Goal: Information Seeking & Learning: Learn about a topic

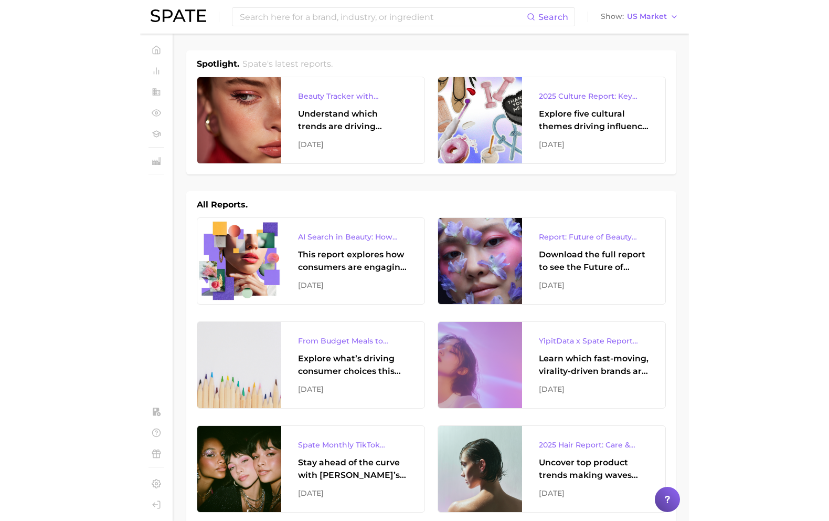
scroll to position [544, 0]
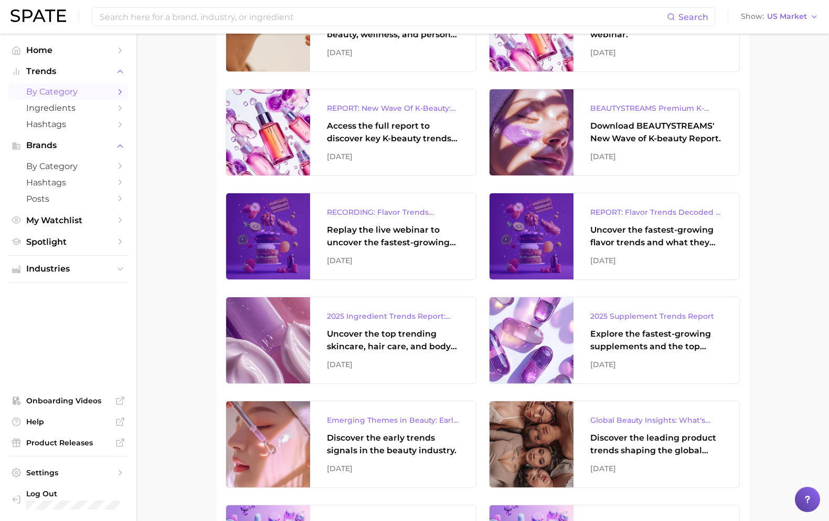
click at [76, 88] on span "by Category" at bounding box center [68, 92] width 84 height 10
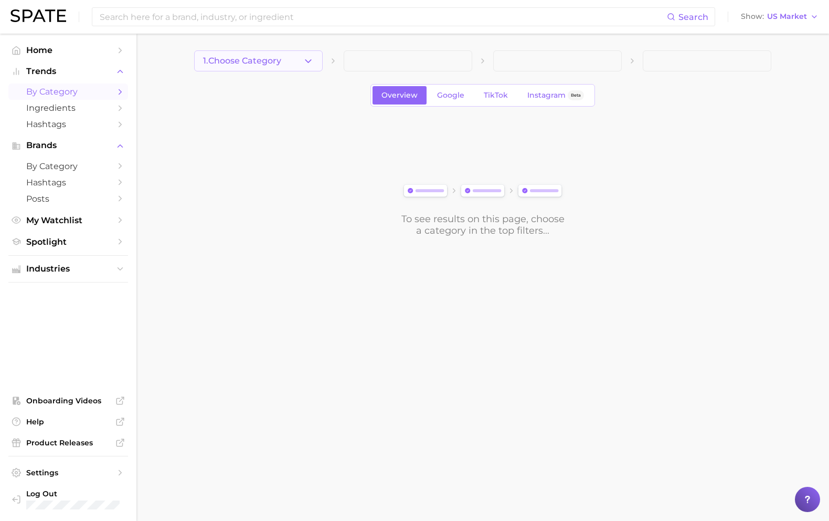
click at [286, 70] on button "1. Choose Category" at bounding box center [258, 60] width 129 height 21
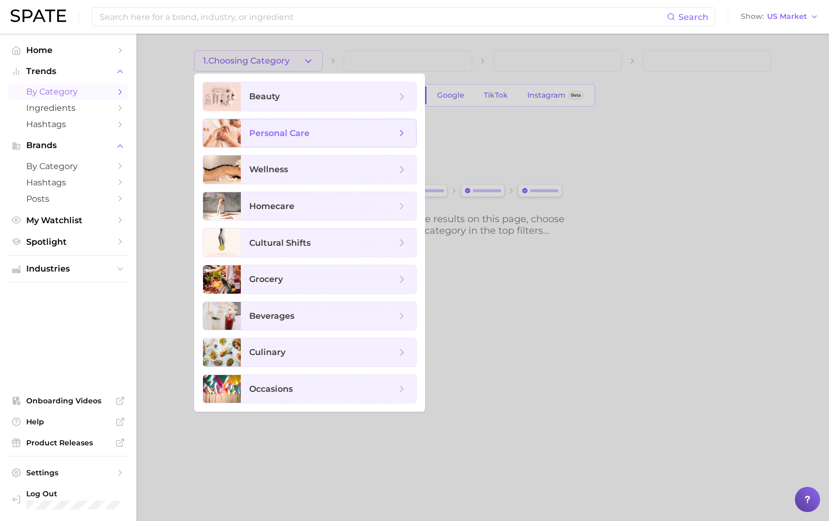
click at [283, 134] on span "personal care" at bounding box center [279, 133] width 60 height 10
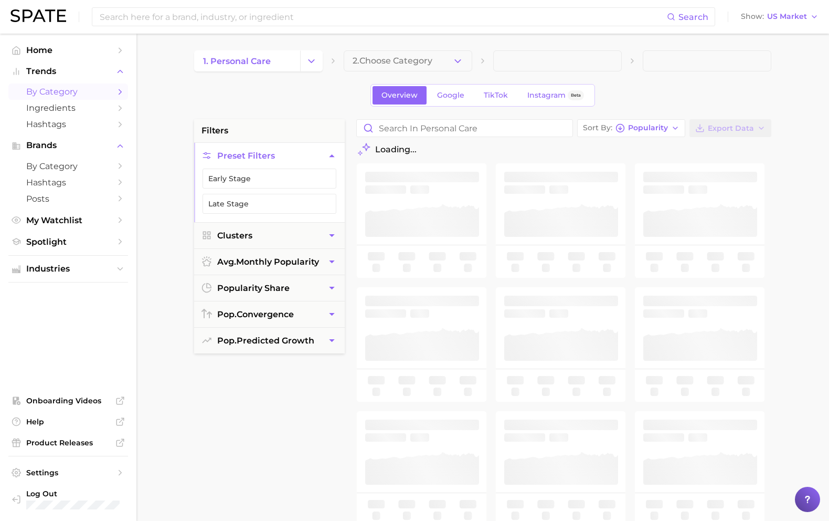
click at [404, 67] on button "2. Choose Category" at bounding box center [408, 60] width 129 height 21
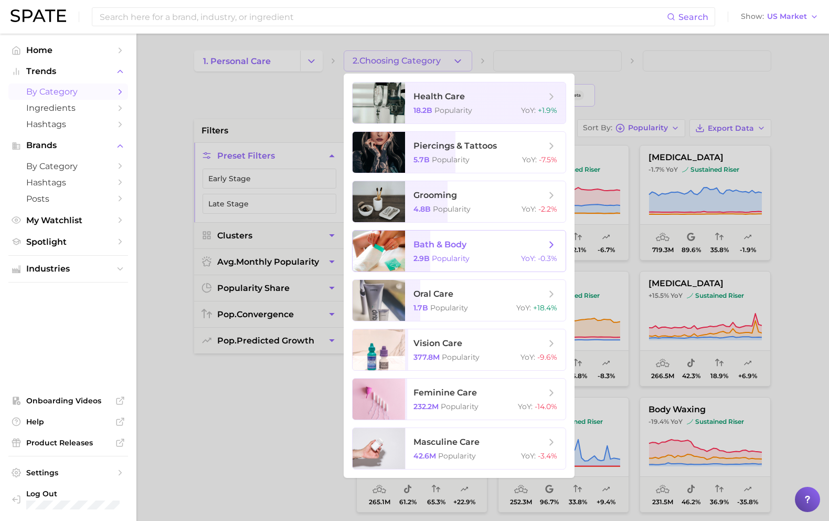
click at [468, 245] on span "bath & body" at bounding box center [480, 245] width 132 height 12
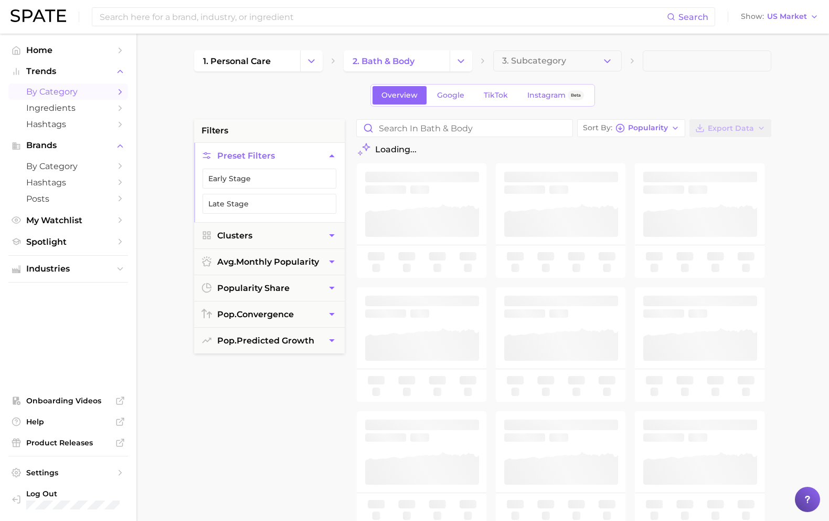
click at [549, 72] on div "1. personal care 2. bath & body 3. Subcategory Overview Google TikTok Instagram…" at bounding box center [482, 413] width 577 height 727
click at [549, 62] on span "3. Subcategory" at bounding box center [534, 60] width 64 height 9
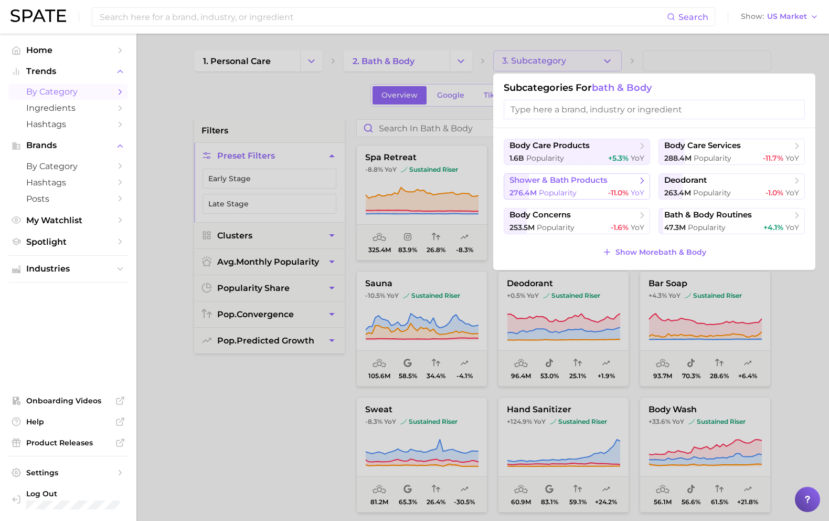
click at [549, 179] on span "shower & bath products" at bounding box center [559, 180] width 98 height 10
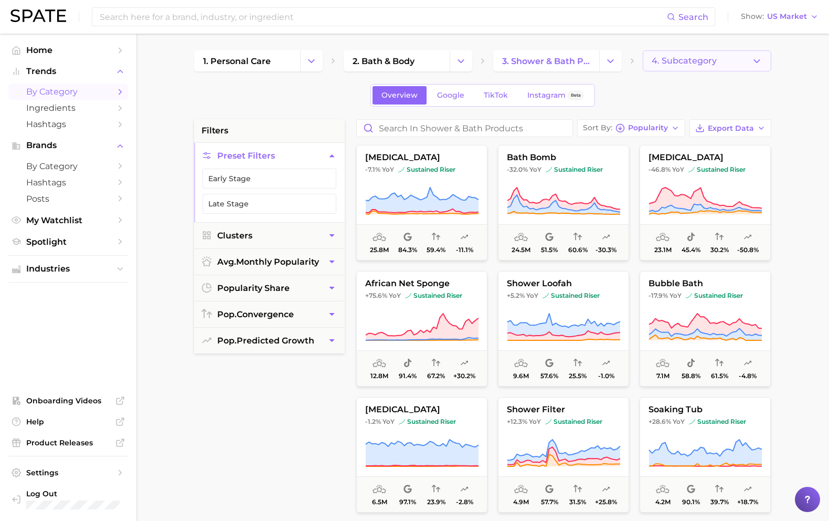
click at [549, 62] on span "4. Subcategory" at bounding box center [684, 60] width 65 height 9
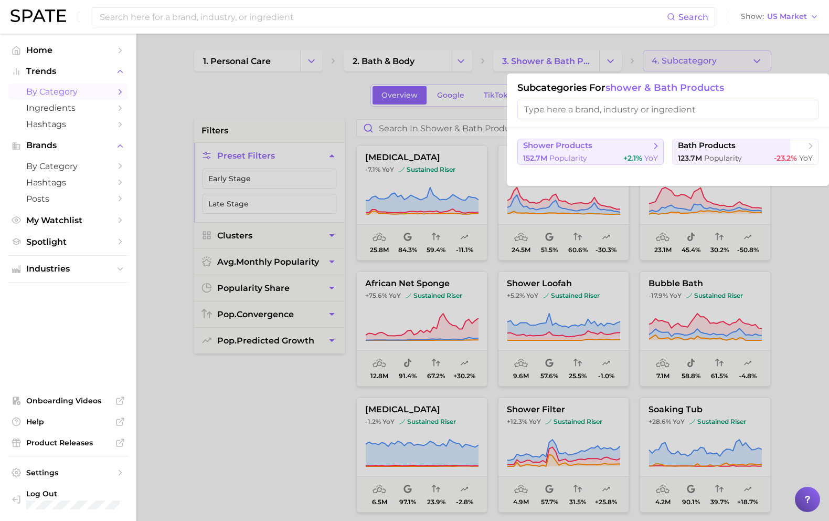
click at [549, 157] on div "152.7m Popularity +2.1% YoY" at bounding box center [590, 158] width 135 height 10
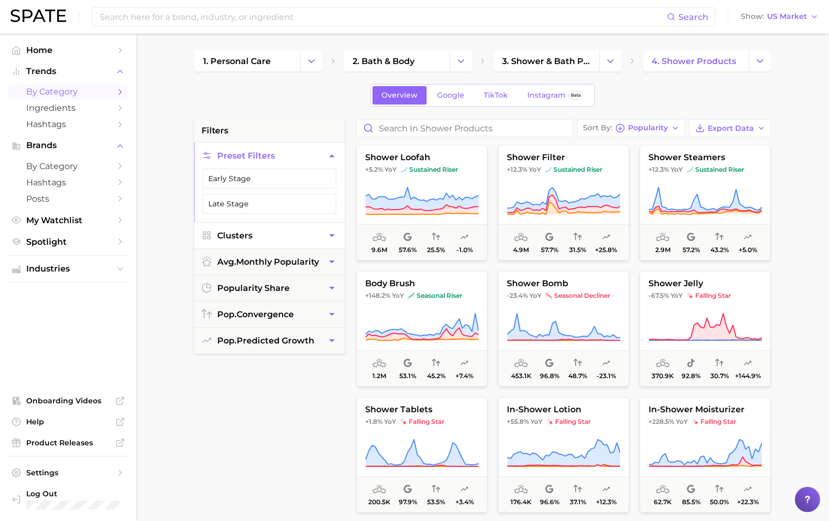
click at [270, 235] on button "Clusters" at bounding box center [269, 236] width 151 height 26
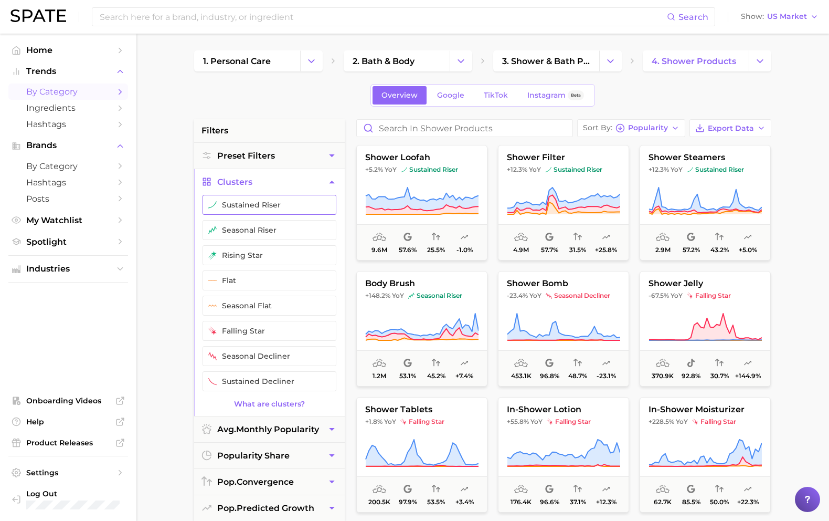
click at [280, 211] on button "sustained riser" at bounding box center [270, 205] width 134 height 20
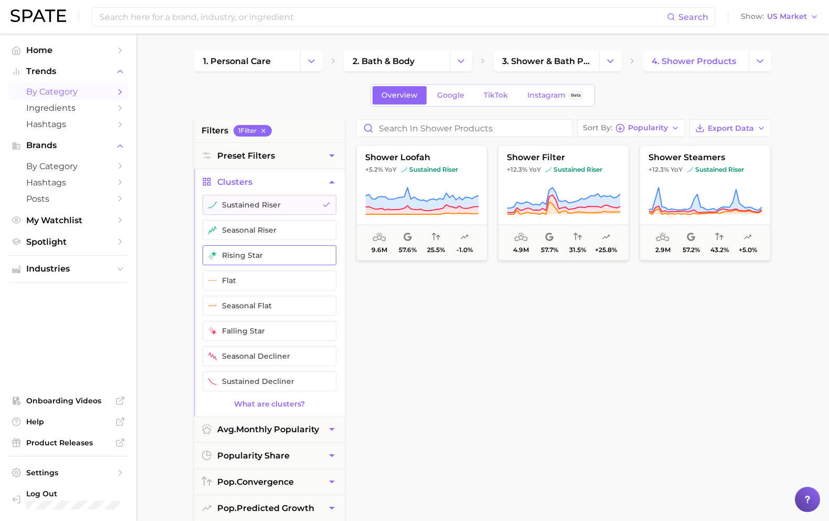
click at [258, 255] on button "rising star" at bounding box center [270, 255] width 134 height 20
click at [257, 232] on button "seasonal riser" at bounding box center [270, 230] width 134 height 20
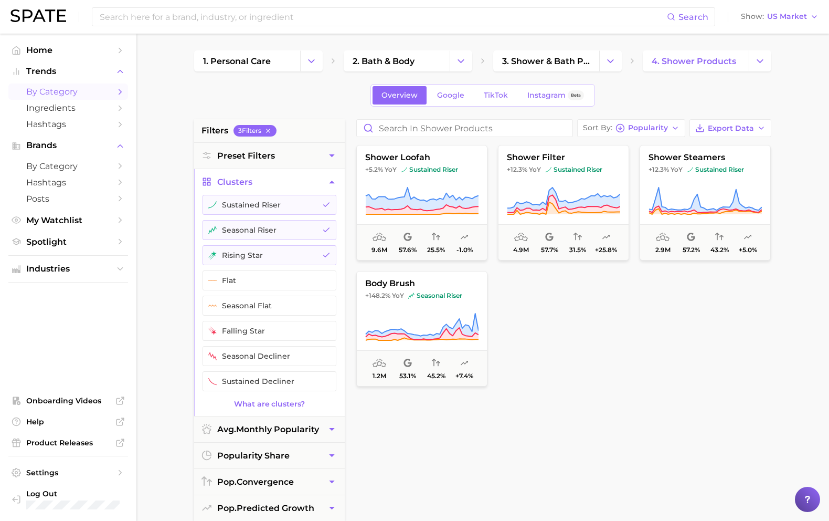
click at [165, 331] on main "1. personal care 2. bath & body 3. shower & bath products 4. shower products Ov…" at bounding box center [482, 432] width 693 height 796
click at [549, 64] on span "4. shower products" at bounding box center [694, 61] width 85 height 10
click at [549, 65] on icon "Change Category" at bounding box center [760, 61] width 11 height 11
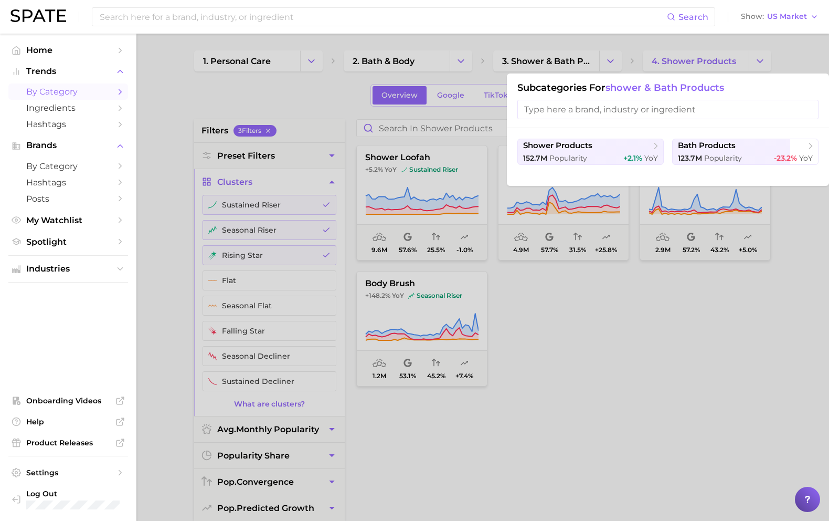
click at [549, 94] on div "Subcategories for shower & bath products" at bounding box center [668, 100] width 322 height 55
click at [549, 88] on span "shower & bath products" at bounding box center [665, 88] width 119 height 12
click at [549, 62] on div at bounding box center [414, 260] width 829 height 521
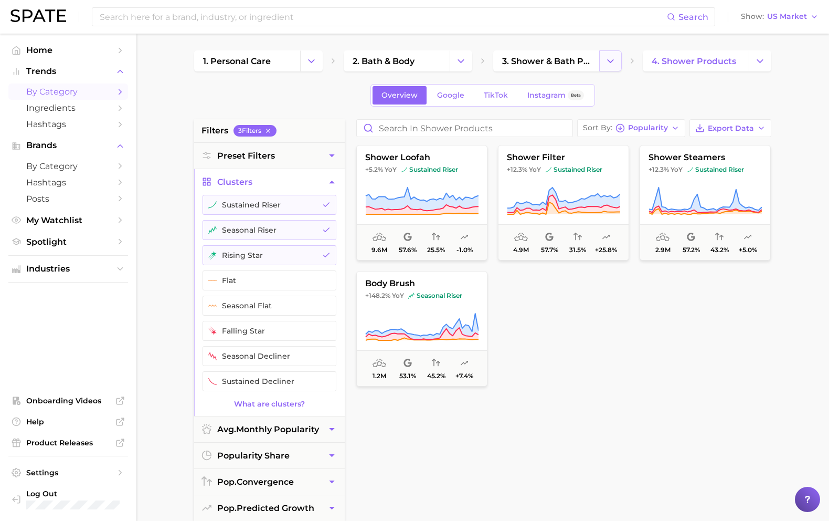
click at [549, 61] on icon "Change Category" at bounding box center [610, 61] width 11 height 11
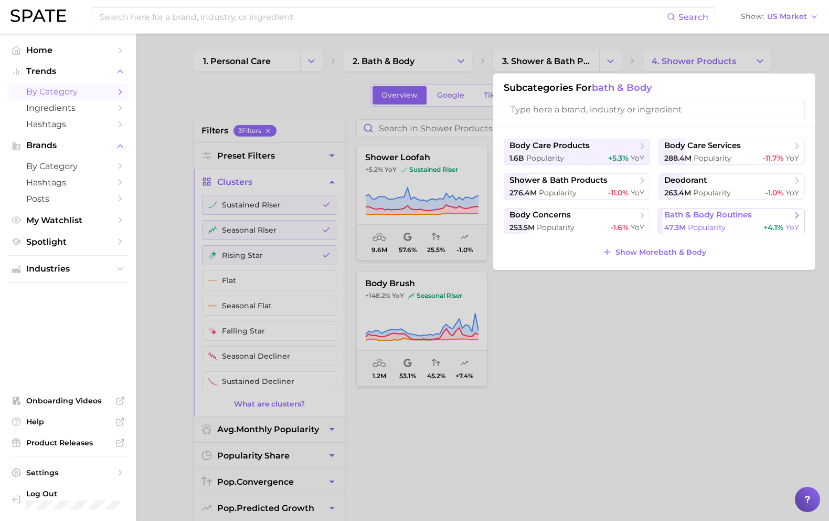
click at [549, 218] on span "bath & body routines" at bounding box center [709, 215] width 88 height 10
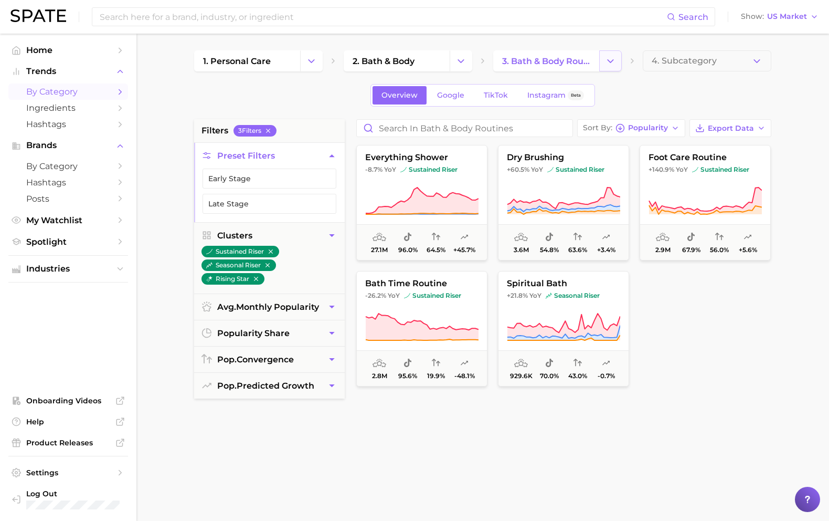
click at [549, 63] on icon "Change Category" at bounding box center [610, 61] width 11 height 11
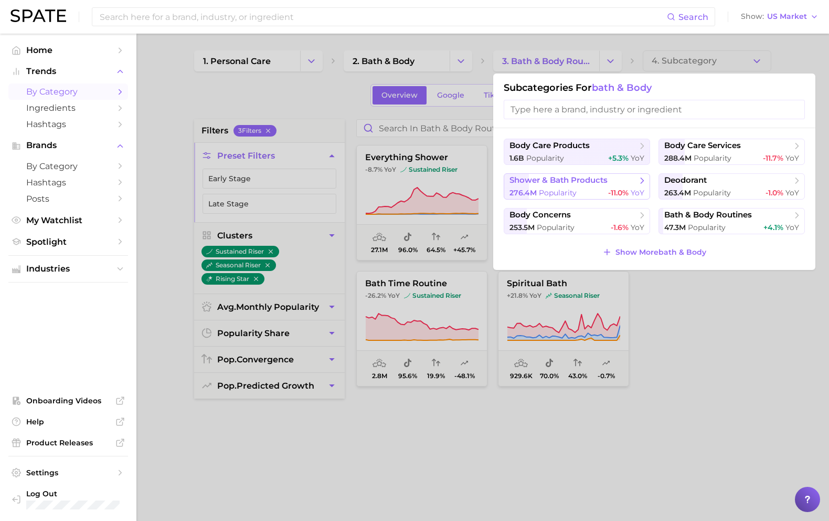
click at [549, 175] on span "shower & bath products" at bounding box center [559, 180] width 98 height 10
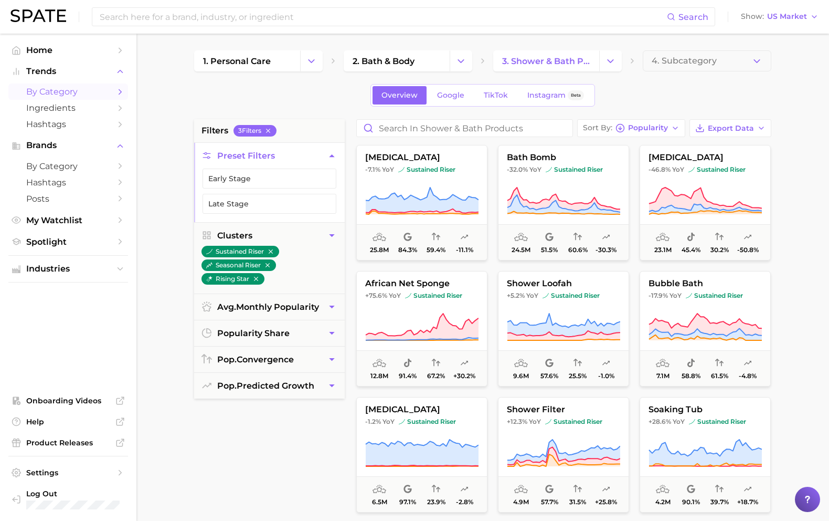
click at [549, 175] on button "bath bomb -32.0% YoY sustained riser 24.5m 51.5% 60.6% -30.3%" at bounding box center [563, 202] width 131 height 115
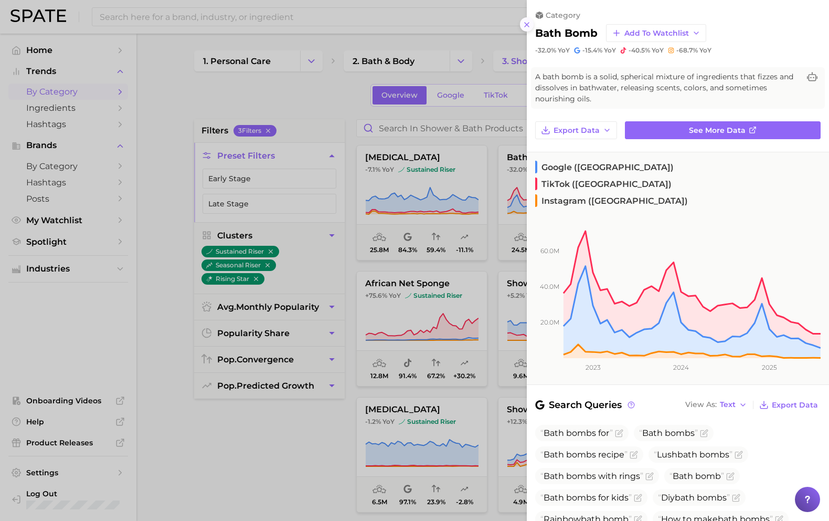
click at [529, 25] on icon at bounding box center [527, 24] width 8 height 8
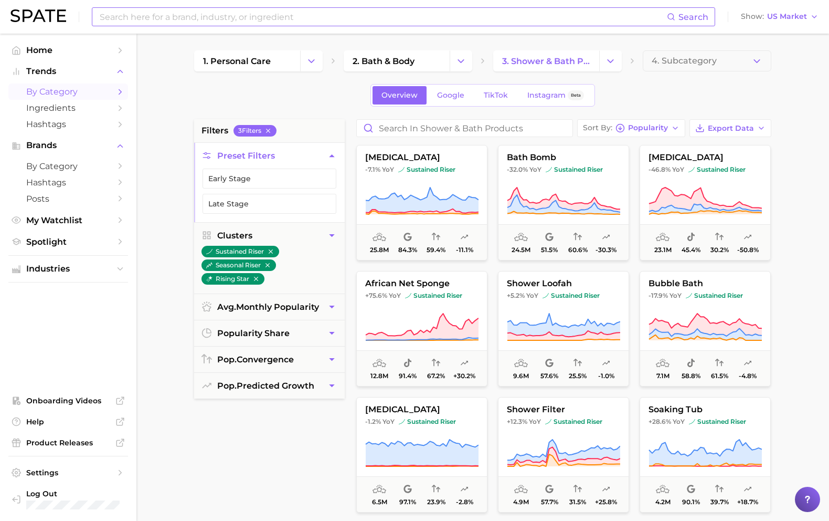
click at [436, 15] on input at bounding box center [383, 17] width 569 height 18
click at [350, 15] on input "shower trends" at bounding box center [383, 17] width 569 height 18
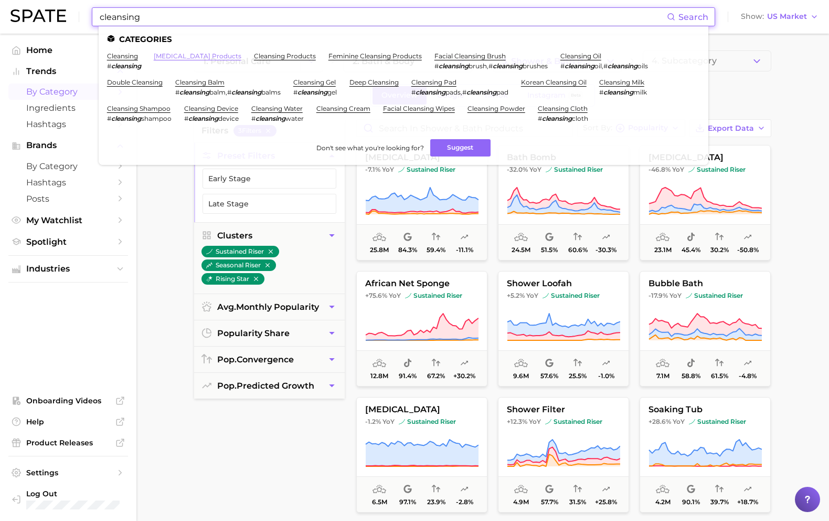
type input "cleansing"
click at [209, 56] on link "[MEDICAL_DATA] products" at bounding box center [198, 56] width 88 height 8
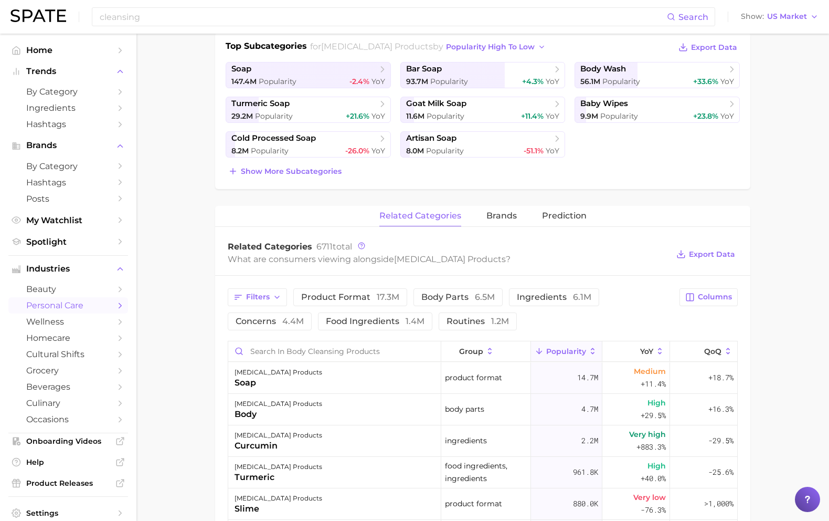
scroll to position [159, 0]
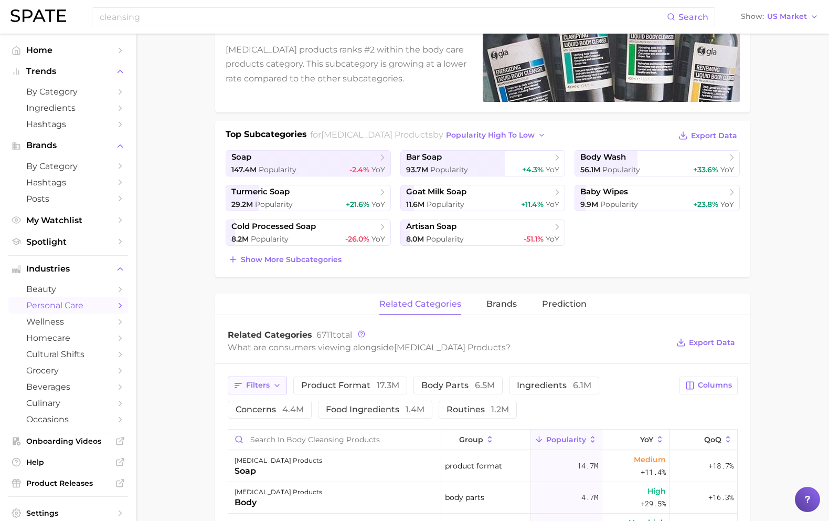
click at [275, 381] on icon "button" at bounding box center [277, 385] width 8 height 8
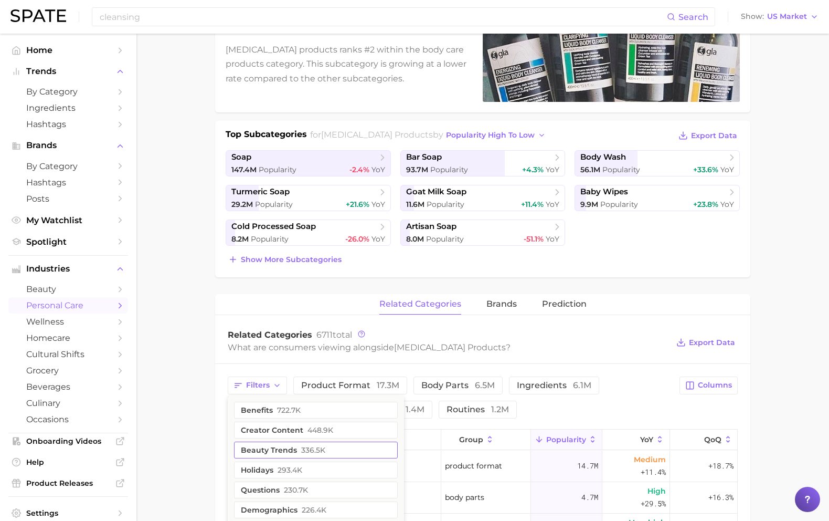
click at [269, 453] on button "beauty trends 336.5k" at bounding box center [316, 449] width 164 height 17
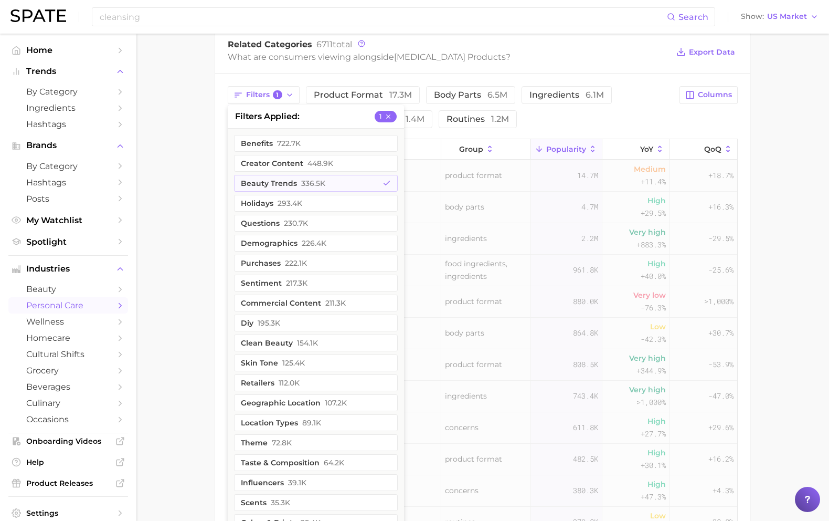
scroll to position [465, 0]
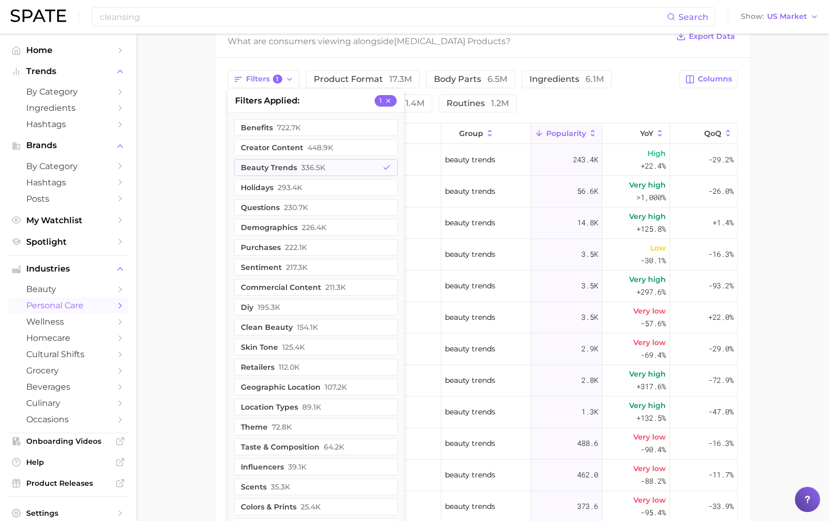
click at [211, 369] on main "1. bath & body 2. body care products 3. [MEDICAL_DATA] products 4. Subcategory …" at bounding box center [482, 138] width 693 height 1140
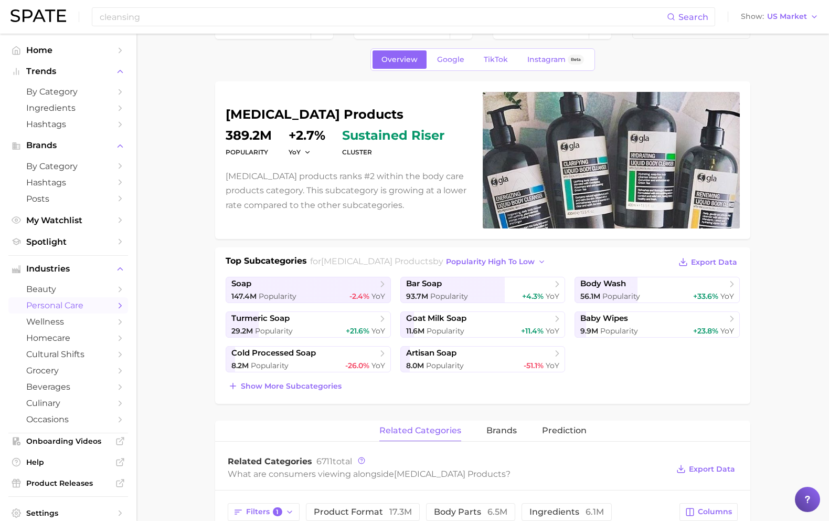
scroll to position [0, 0]
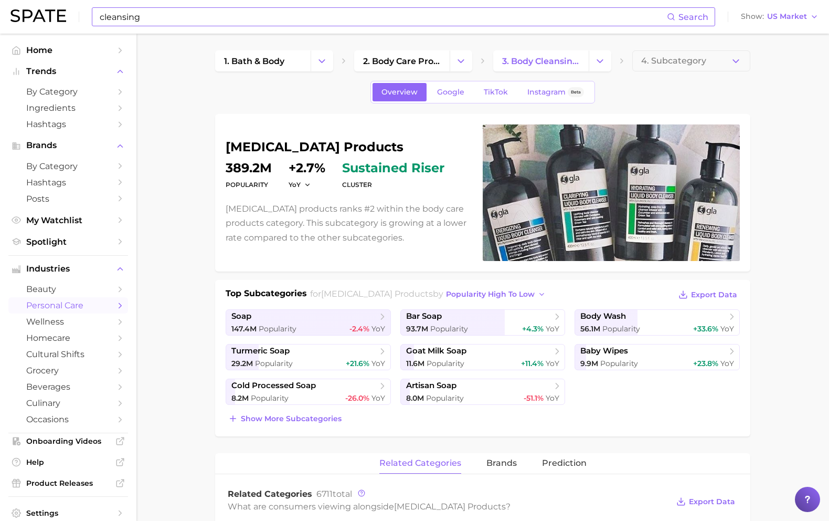
click at [277, 9] on input "cleansing" at bounding box center [383, 17] width 569 height 18
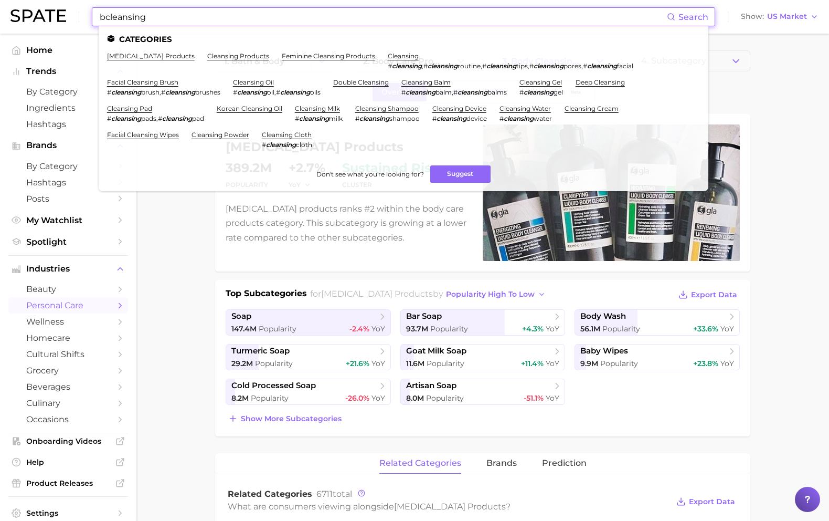
click at [264, 16] on input "bcleansing" at bounding box center [383, 17] width 569 height 18
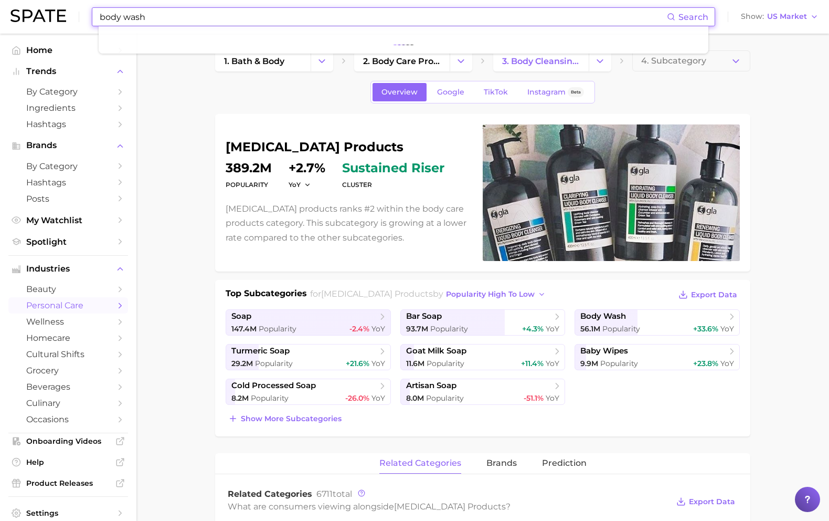
type input "body wash"
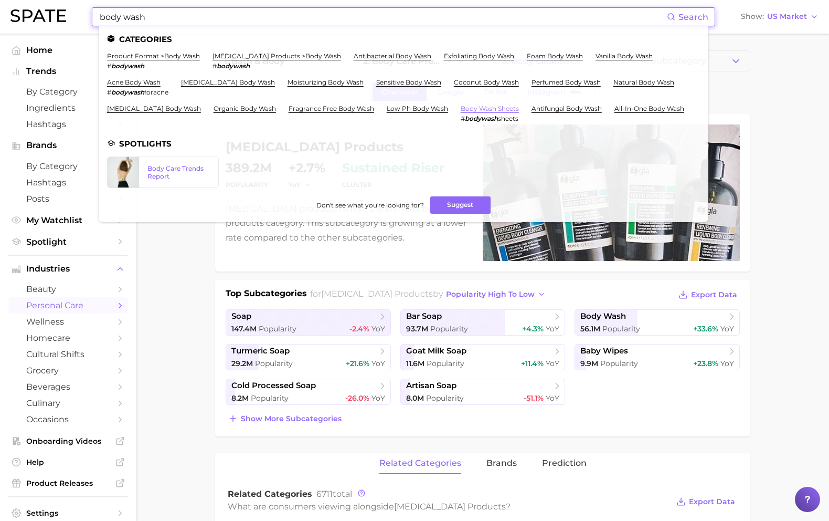
click at [479, 108] on link "body wash sheets" at bounding box center [490, 108] width 58 height 8
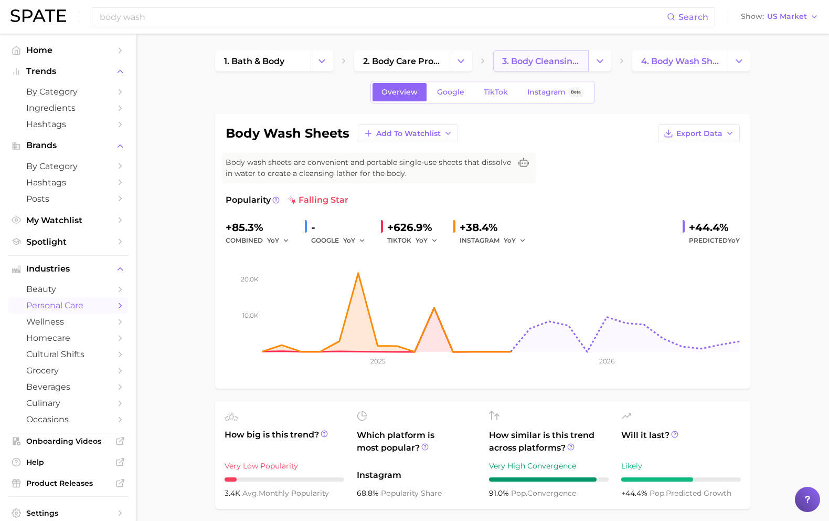
click at [549, 70] on link "3. body cleansing products" at bounding box center [541, 60] width 96 height 21
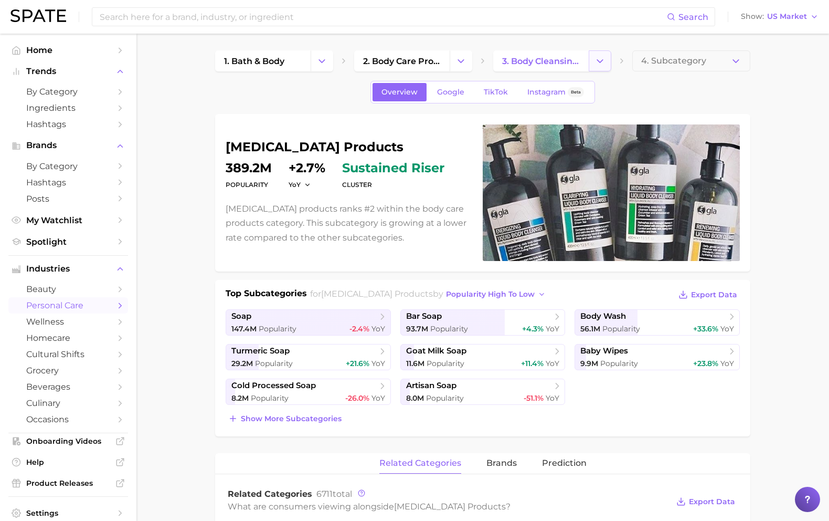
click at [549, 61] on button "Change Category" at bounding box center [600, 60] width 23 height 21
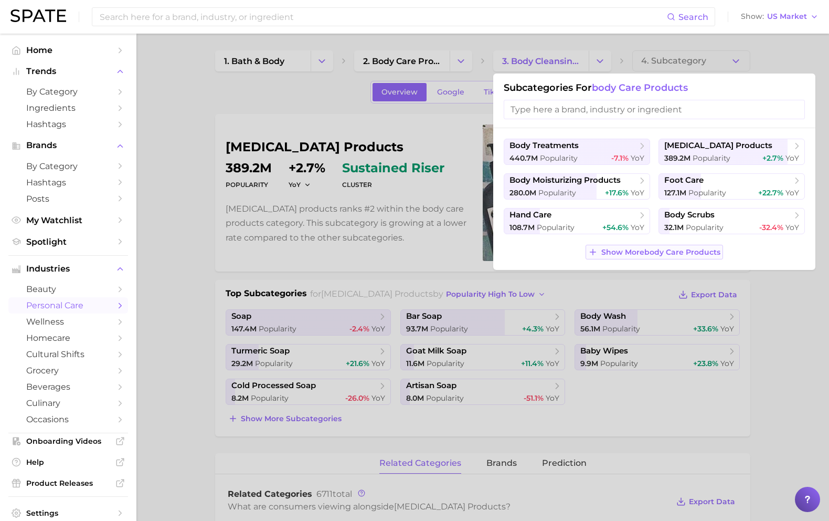
click at [549, 257] on button "Show More body care products" at bounding box center [654, 252] width 137 height 15
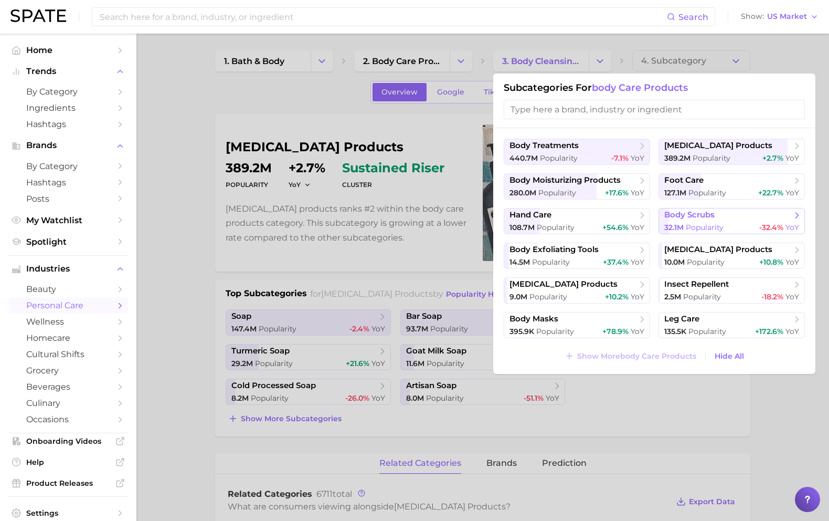
click at [549, 225] on div "32.1m Popularity -32.4% YoY" at bounding box center [732, 228] width 135 height 10
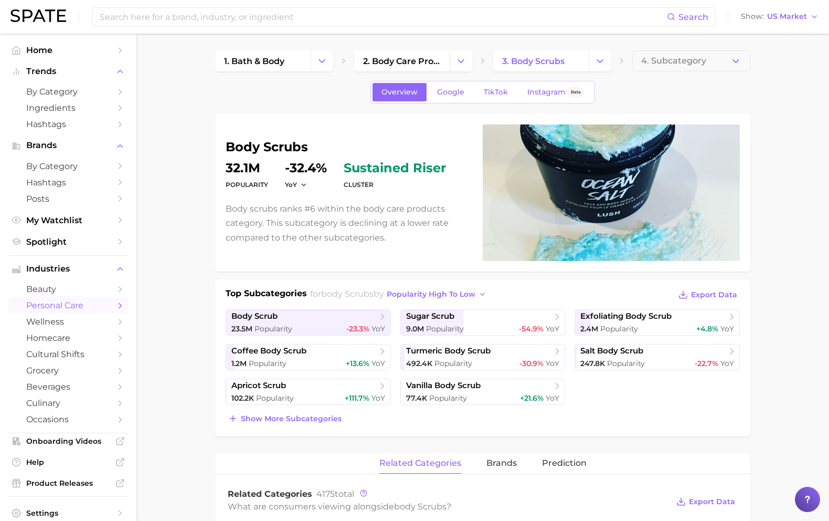
click at [494, 88] on span "TikTok" at bounding box center [496, 92] width 24 height 9
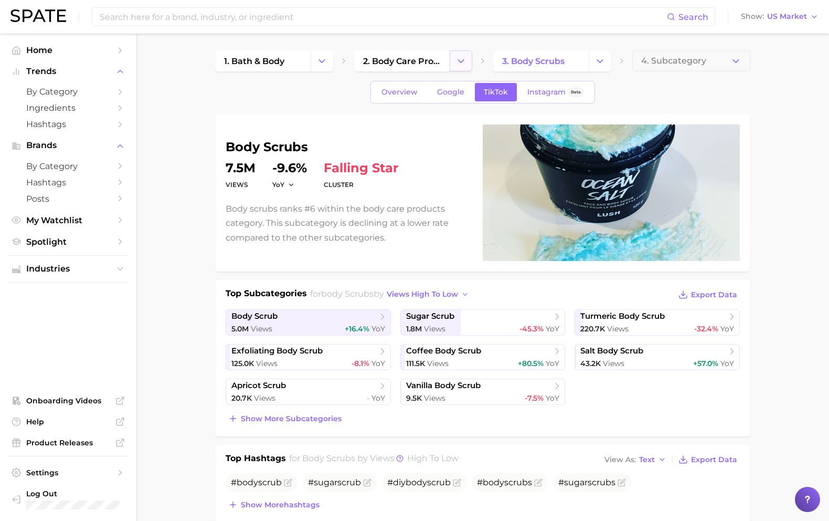
click at [469, 61] on button "Change Category" at bounding box center [461, 60] width 23 height 21
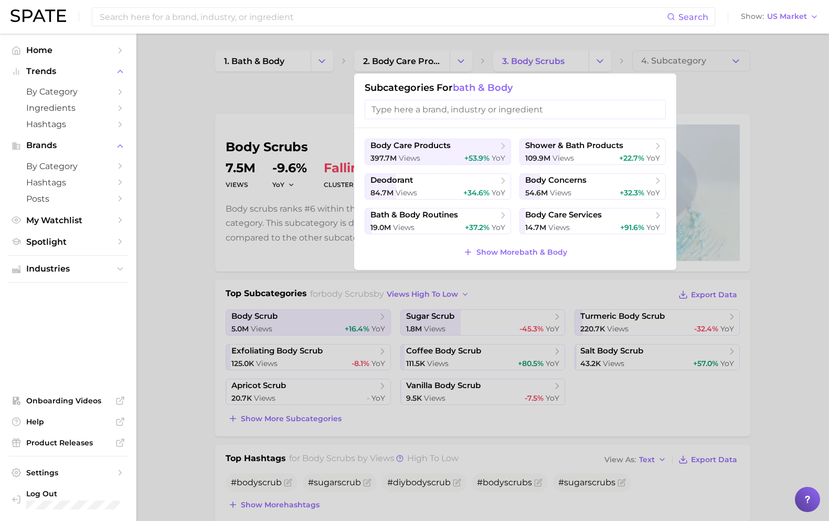
click at [283, 249] on div at bounding box center [414, 260] width 829 height 521
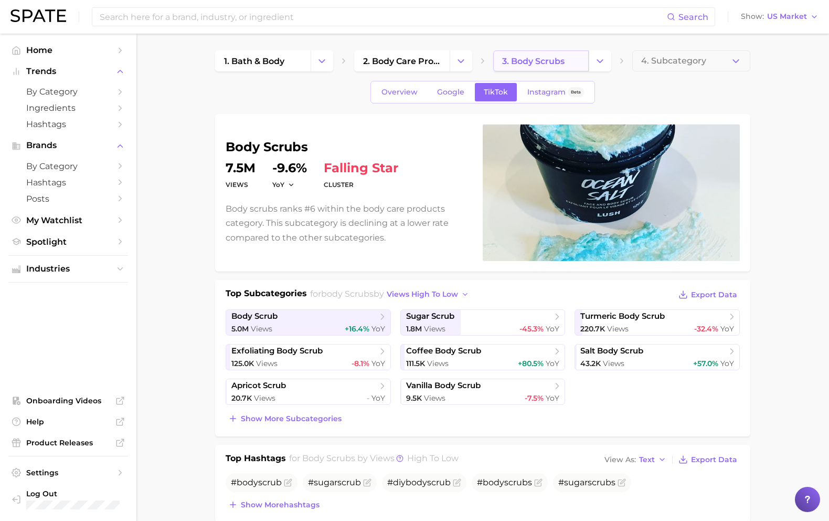
click at [532, 62] on span "3. body scrubs" at bounding box center [533, 61] width 62 height 10
click at [438, 70] on link "2. body care products" at bounding box center [402, 60] width 96 height 21
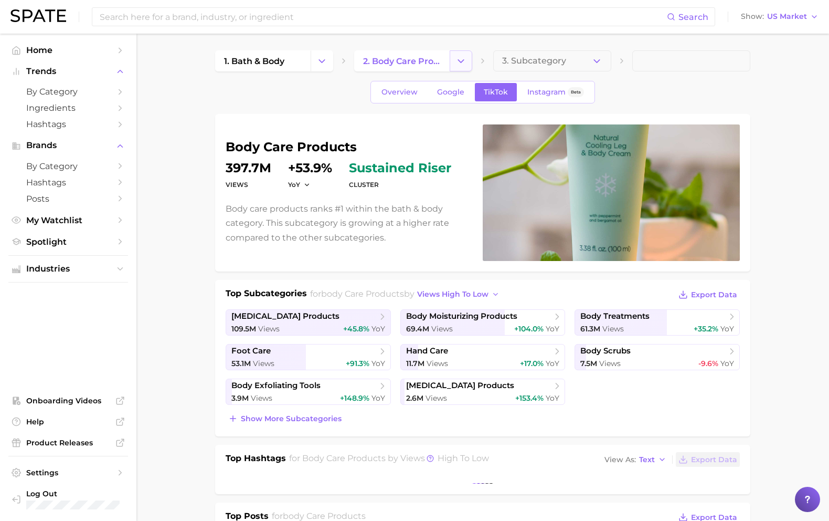
click at [469, 65] on button "Change Category" at bounding box center [461, 60] width 23 height 21
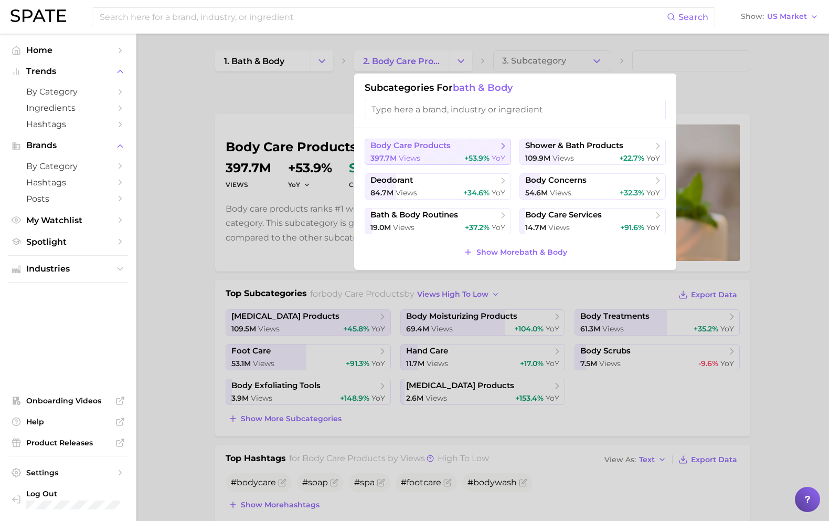
click at [485, 152] on button "body care products 397.7m views +53.9% YoY" at bounding box center [438, 152] width 146 height 26
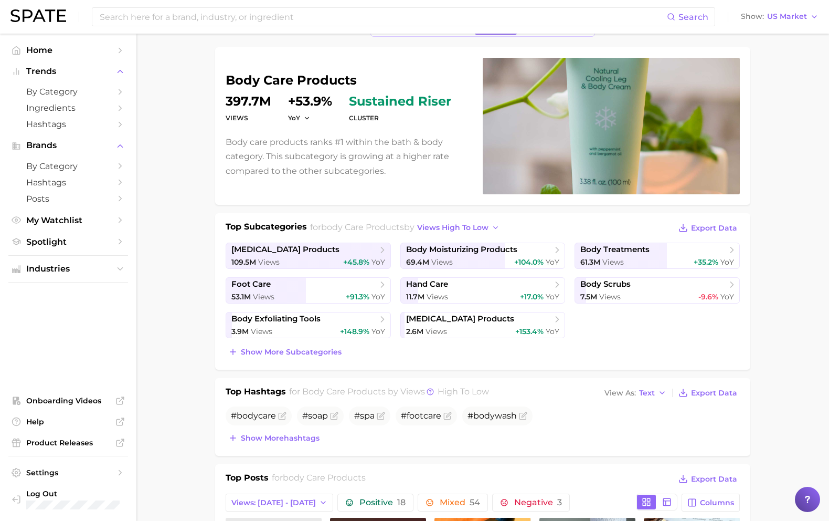
scroll to position [70, 0]
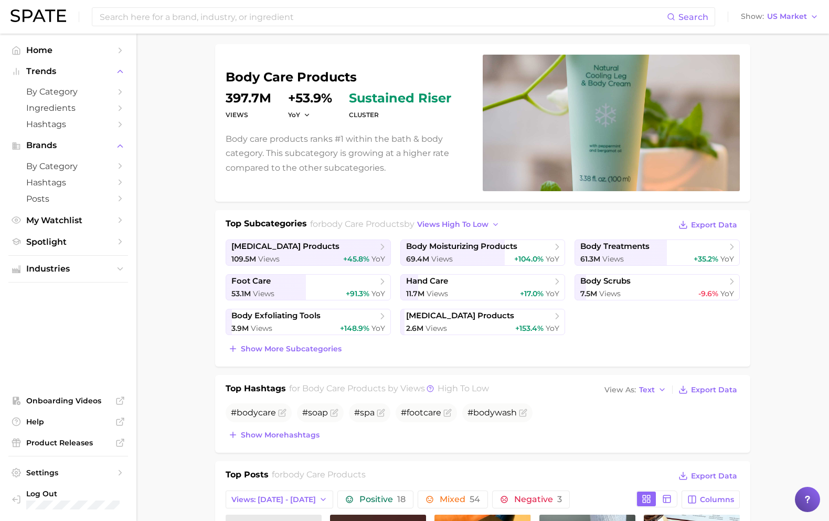
click at [311, 209] on div "body care products Views 397.7m YoY +53.9% cluster sustained riser Body care pr…" at bounding box center [482, 397] width 535 height 707
click at [306, 345] on span "Show more subcategories" at bounding box center [291, 348] width 101 height 9
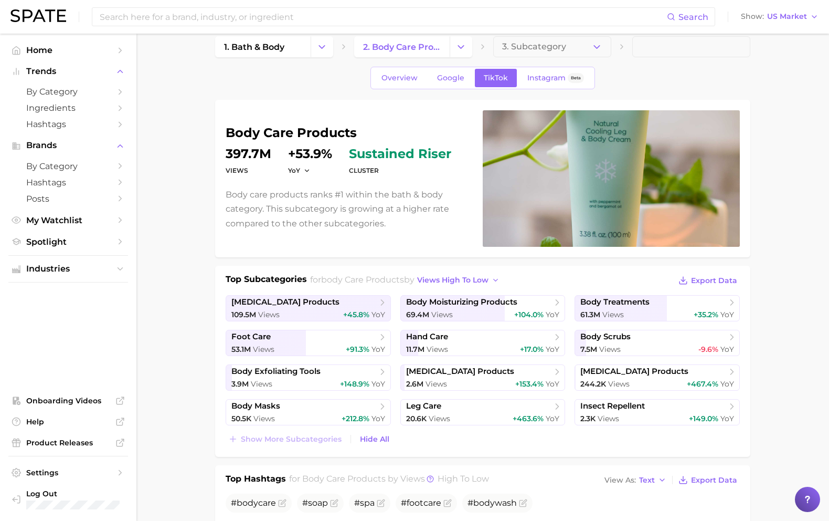
scroll to position [12, 0]
